Goal: Information Seeking & Learning: Learn about a topic

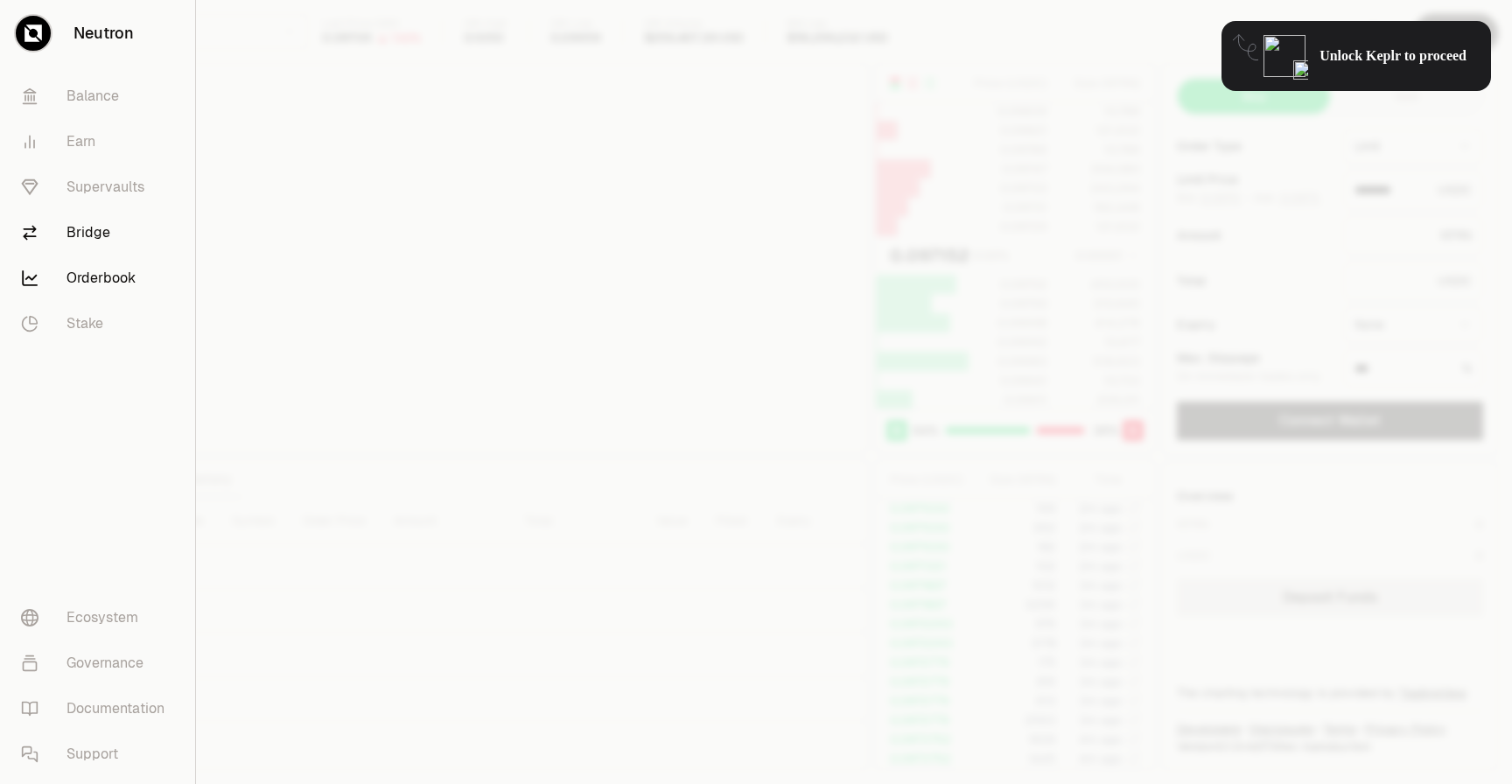
click at [98, 239] on link "Bridge" at bounding box center [97, 232] width 181 height 45
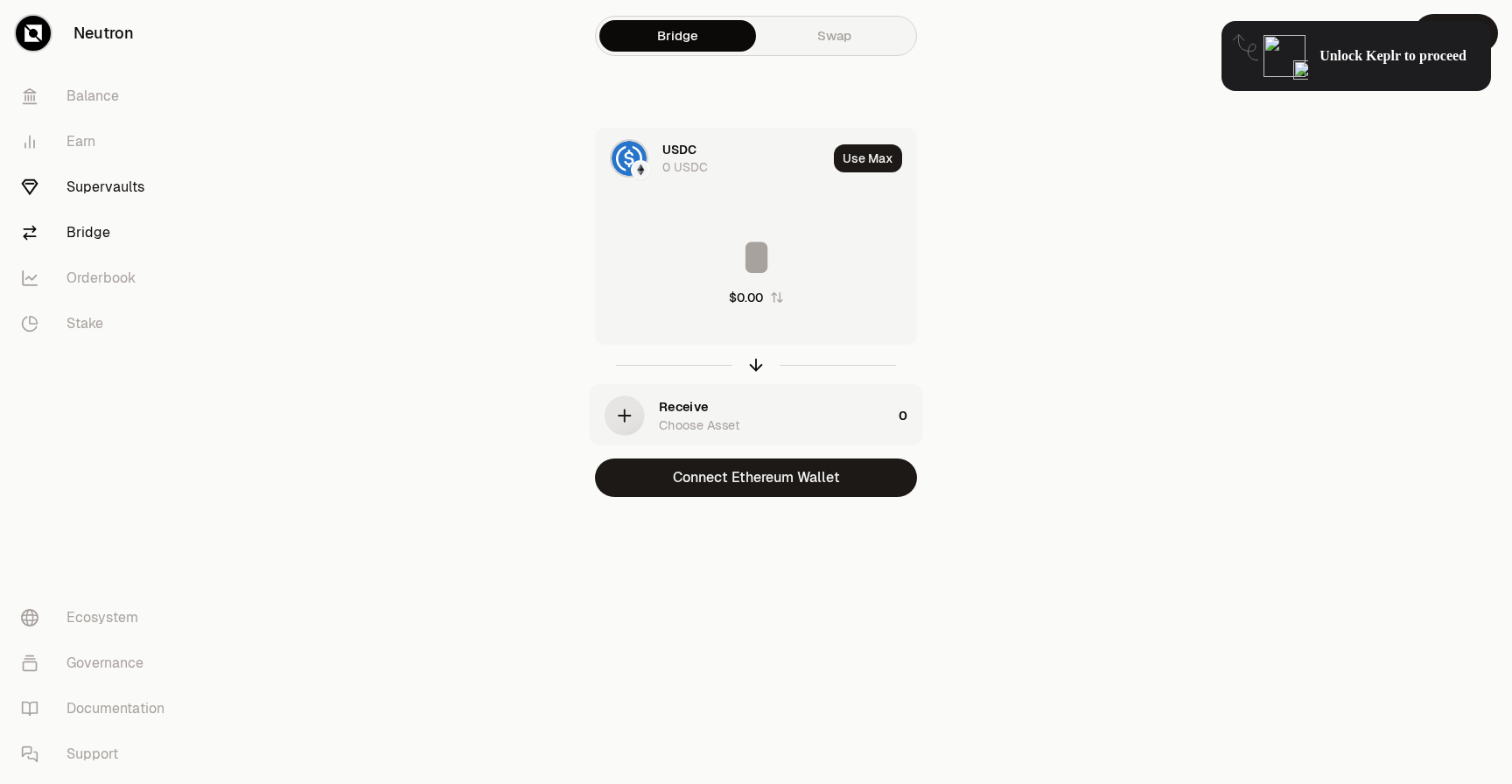
click at [104, 184] on link "Supervaults" at bounding box center [98, 187] width 182 height 45
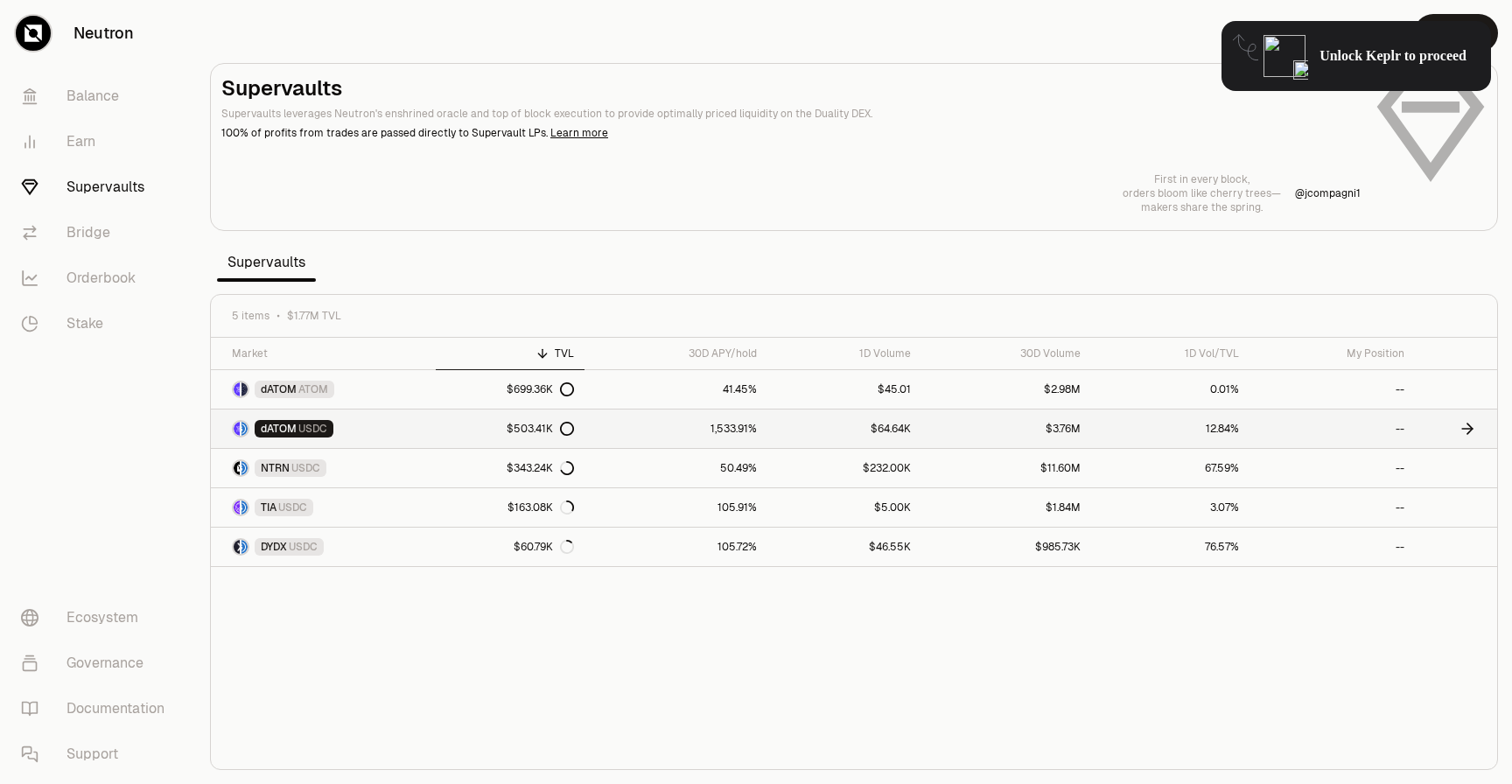
click at [545, 430] on div "$503.41K" at bounding box center [541, 429] width 68 height 14
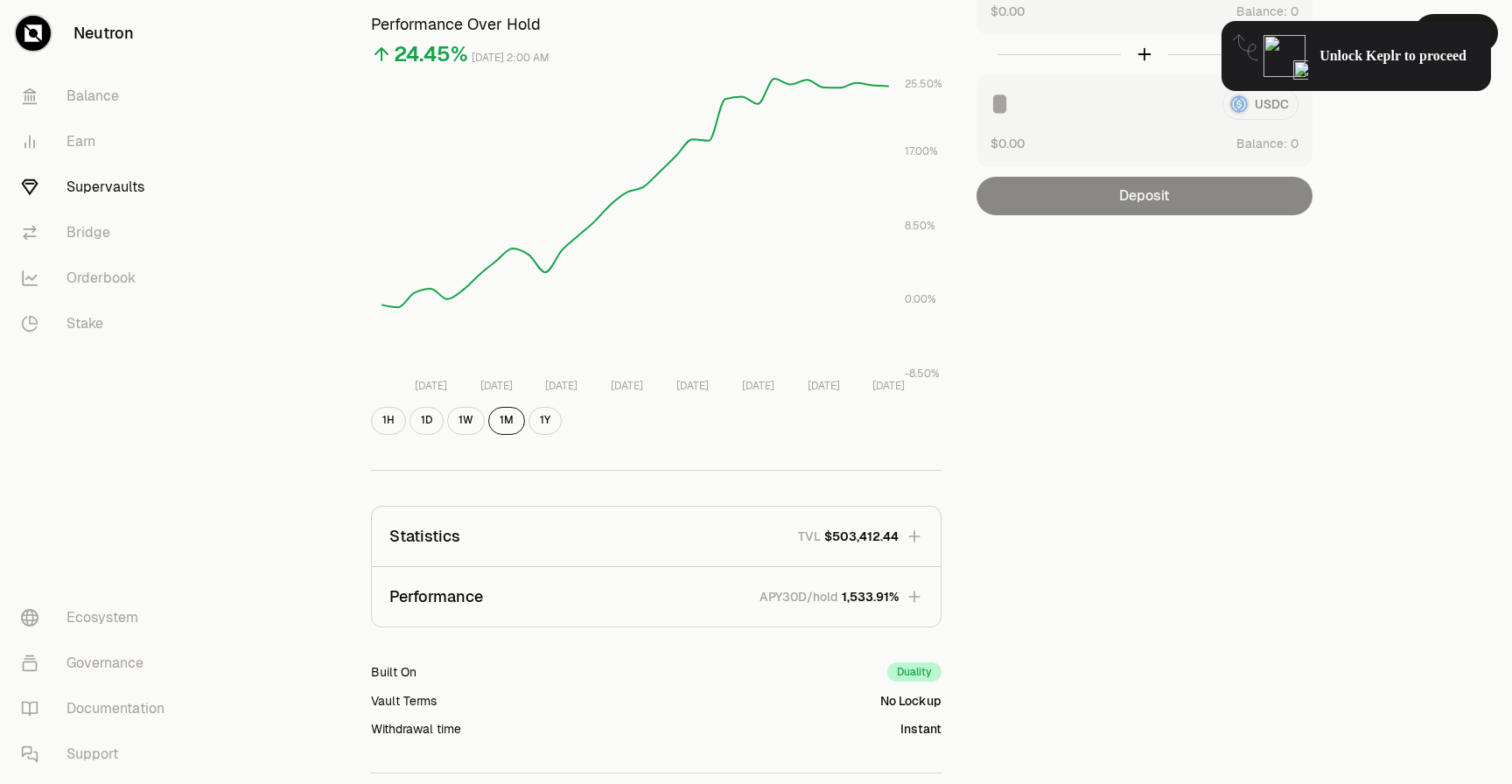
scroll to position [253, 0]
